Goal: Transaction & Acquisition: Subscribe to service/newsletter

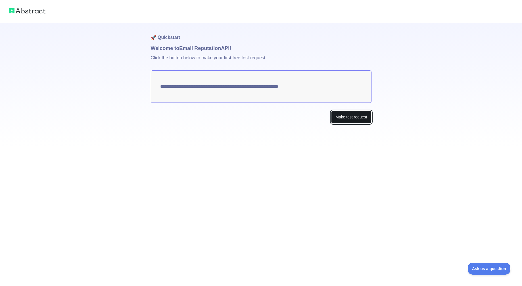
click at [361, 120] on button "Make test request" at bounding box center [351, 117] width 40 height 13
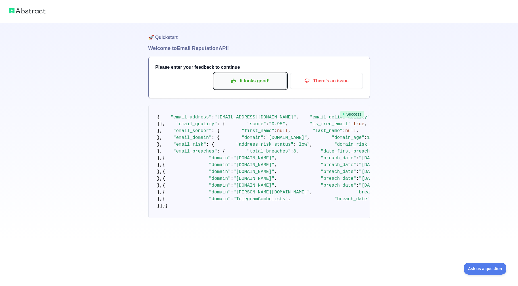
click at [248, 78] on p "It looks good!" at bounding box center [250, 81] width 64 height 10
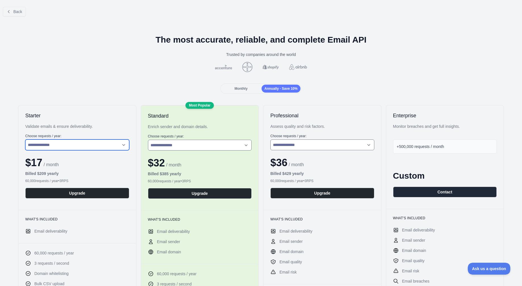
click at [121, 144] on select "**********" at bounding box center [77, 145] width 104 height 11
click at [77, 69] on div at bounding box center [261, 67] width 513 height 10
